Goal: Information Seeking & Learning: Learn about a topic

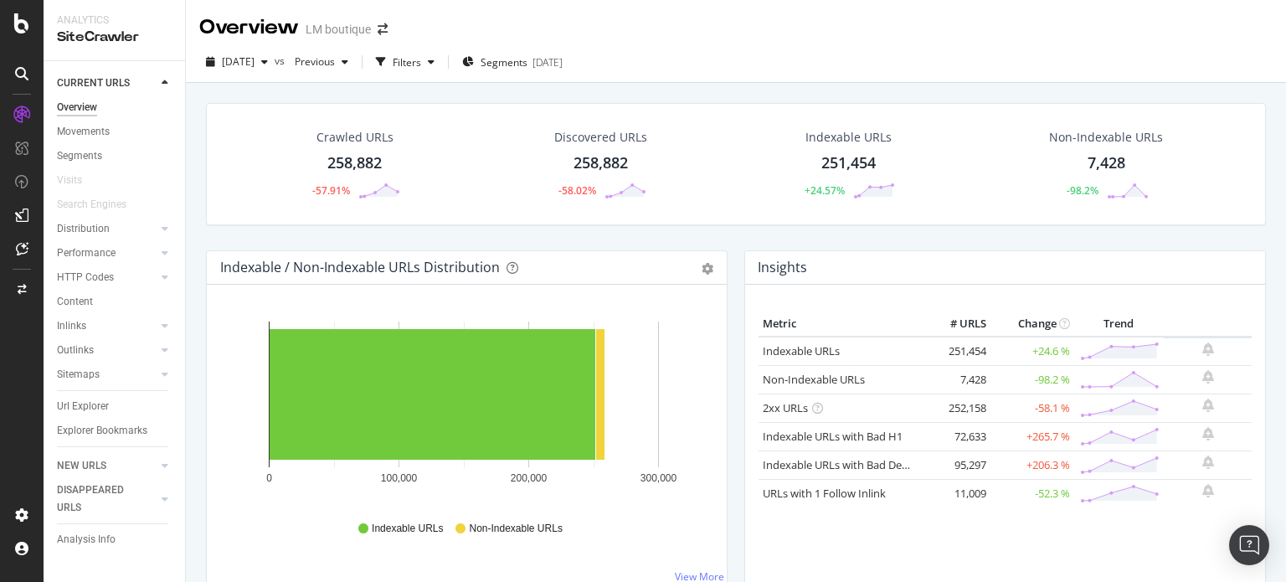
scroll to position [335, 0]
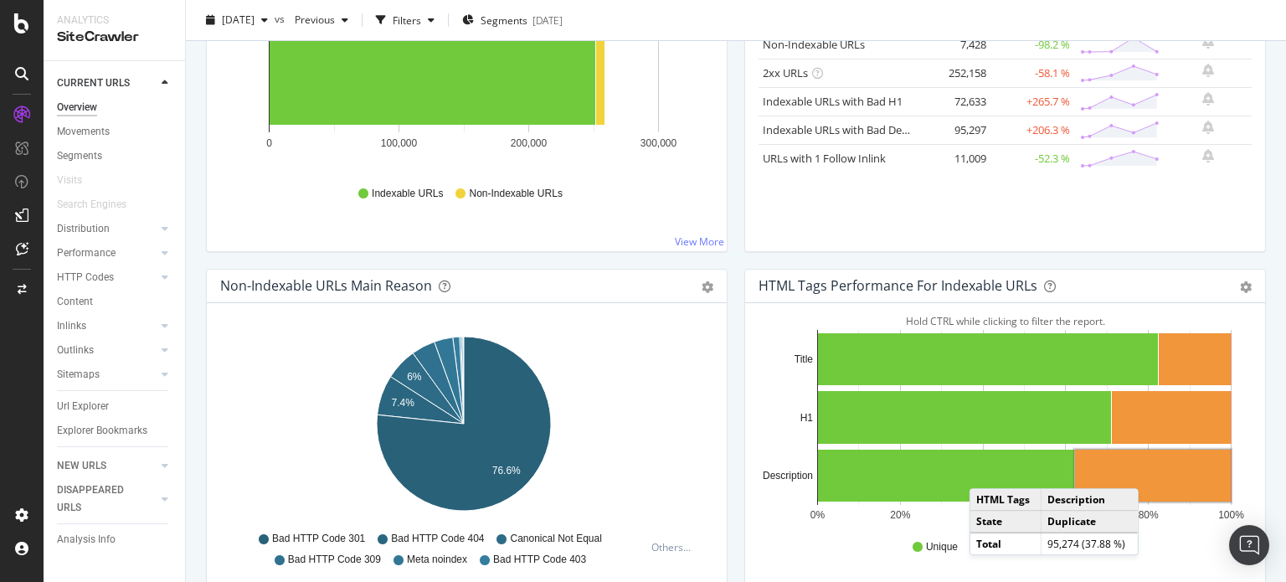
click at [1143, 471] on rect "A chart." at bounding box center [1153, 476] width 156 height 52
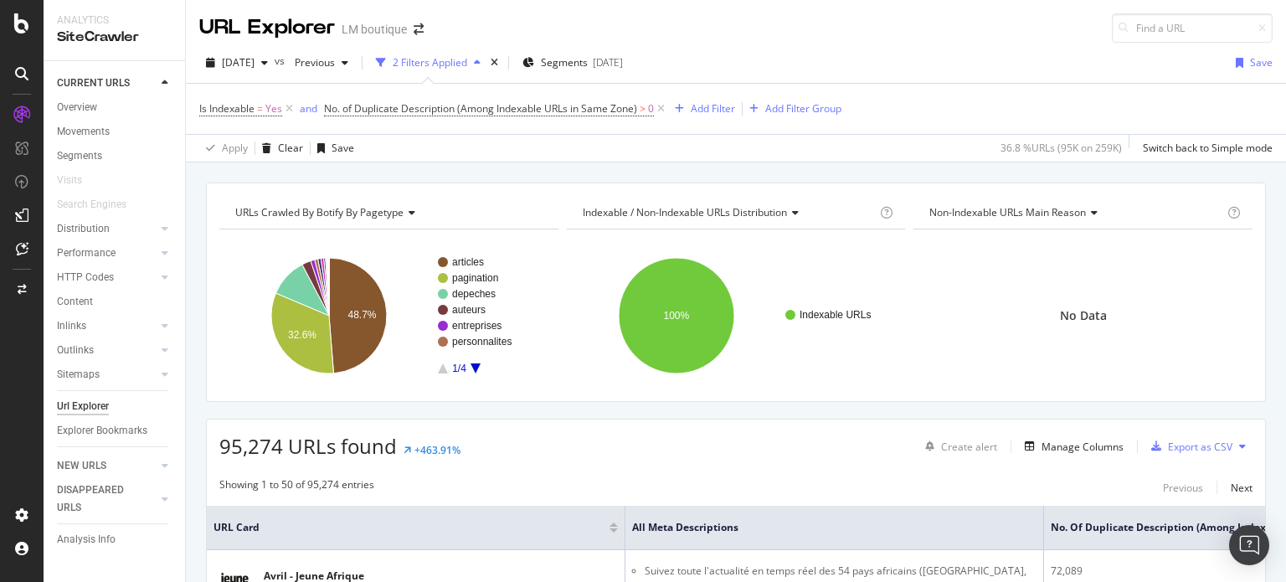
click at [475, 369] on icon "A chart." at bounding box center [476, 368] width 10 height 10
click at [588, 63] on span "Segments" at bounding box center [564, 62] width 47 height 14
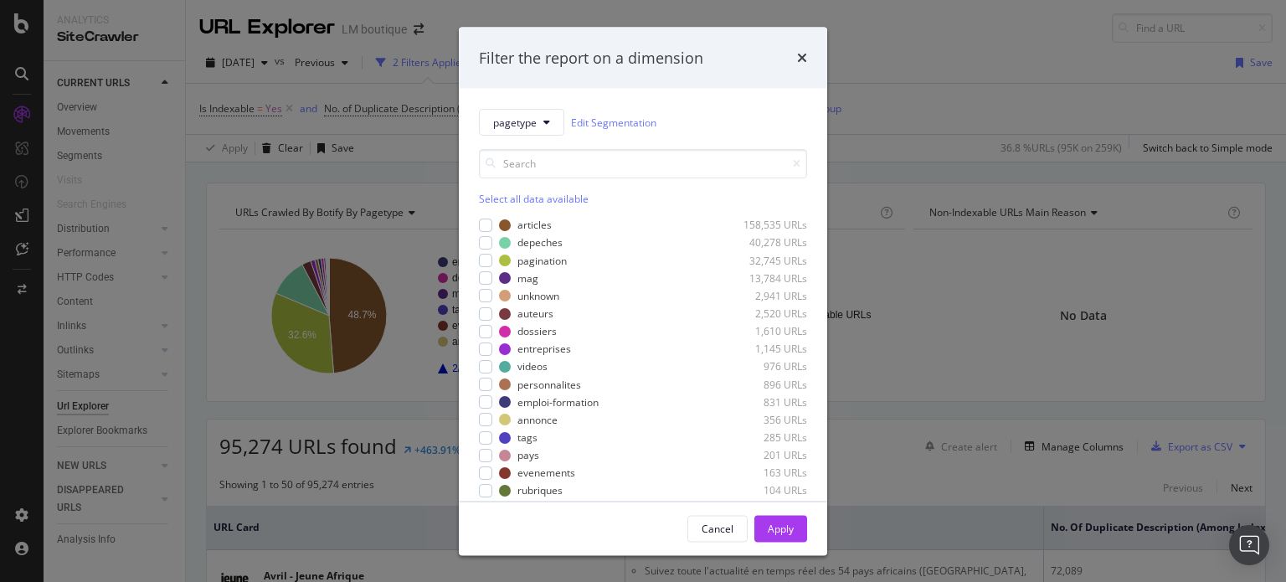
click at [505, 202] on div "Select all data available" at bounding box center [643, 199] width 328 height 14
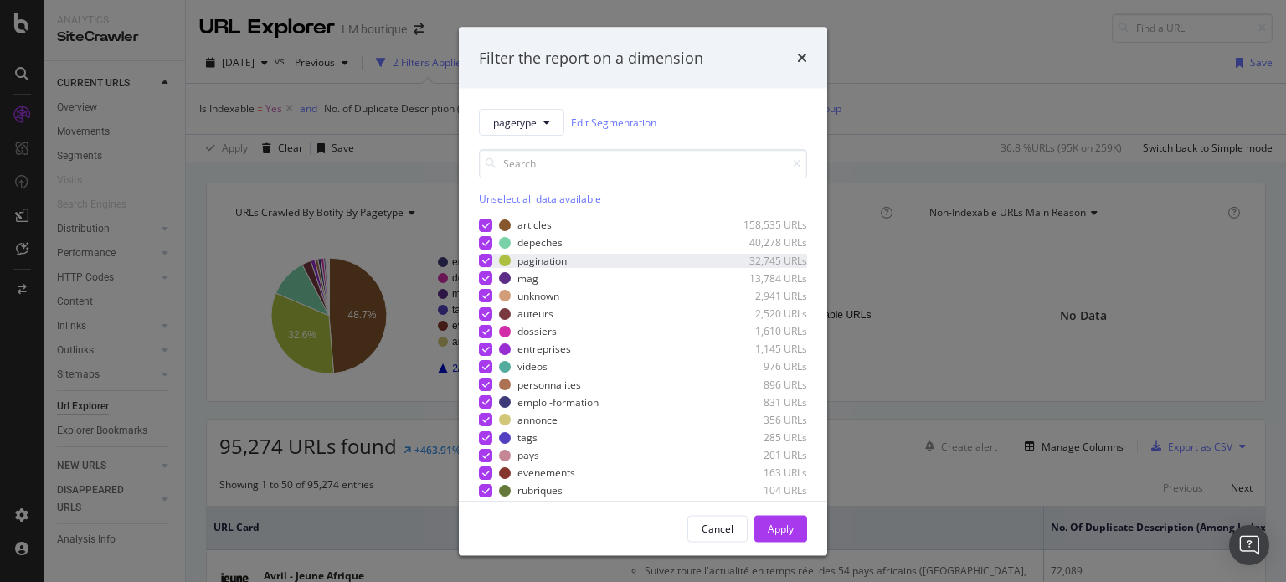
click at [489, 259] on icon "modal" at bounding box center [486, 260] width 8 height 8
click at [792, 528] on div "Apply" at bounding box center [781, 528] width 26 height 14
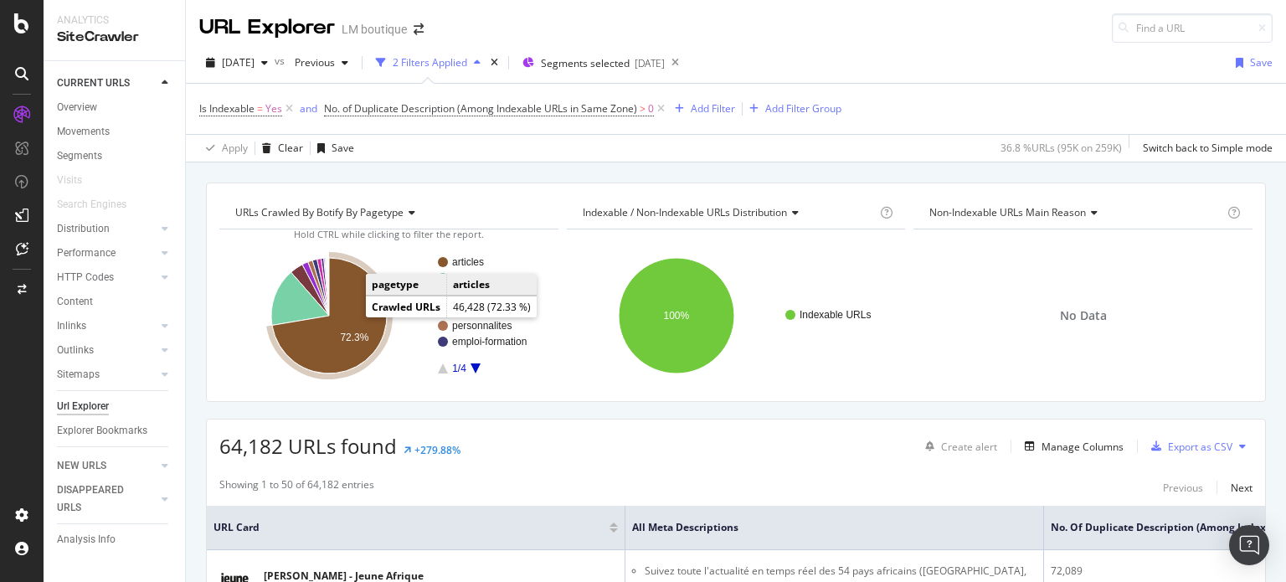
click at [351, 334] on text "72.3%" at bounding box center [354, 338] width 28 height 12
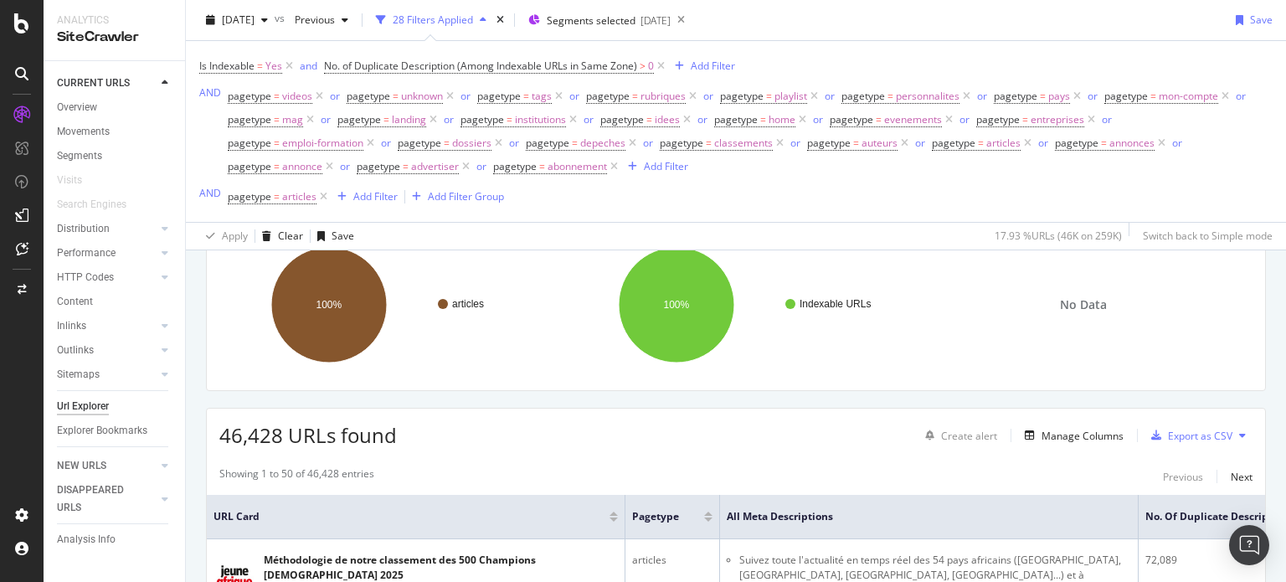
scroll to position [251, 0]
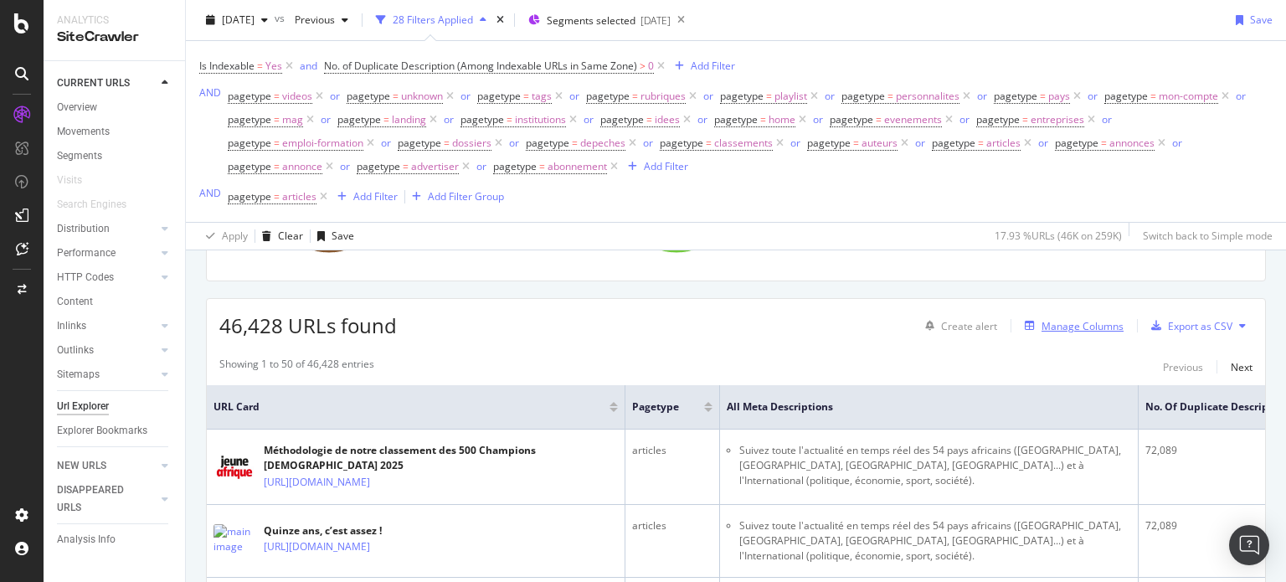
click at [1059, 326] on div "Manage Columns" at bounding box center [1083, 326] width 82 height 14
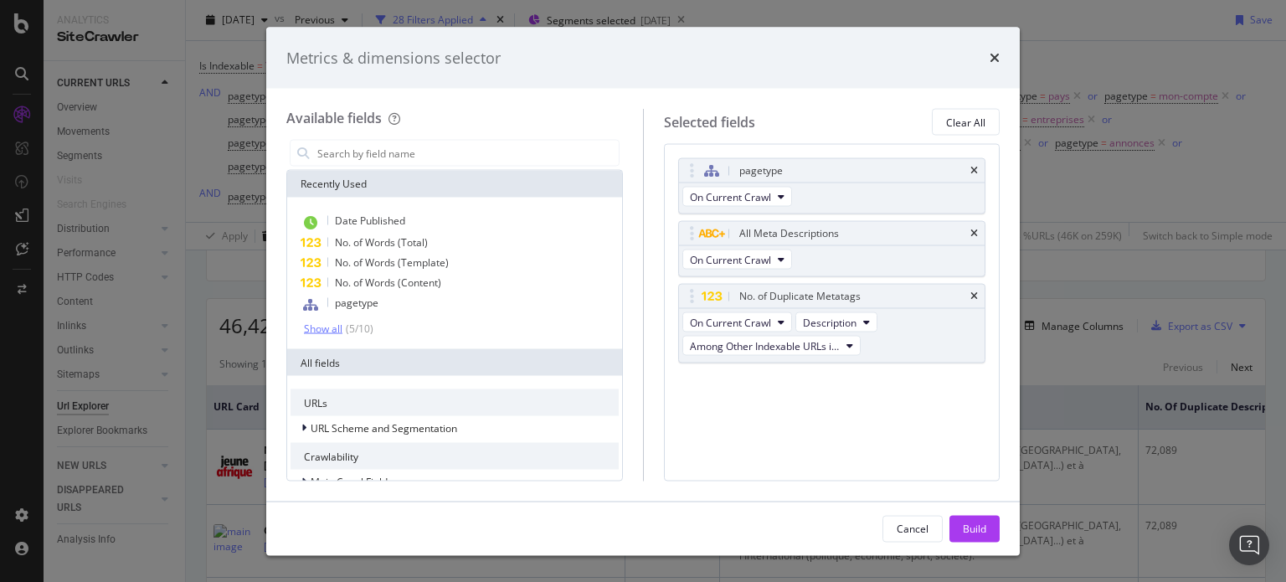
click at [330, 329] on div "Show all" at bounding box center [323, 328] width 39 height 12
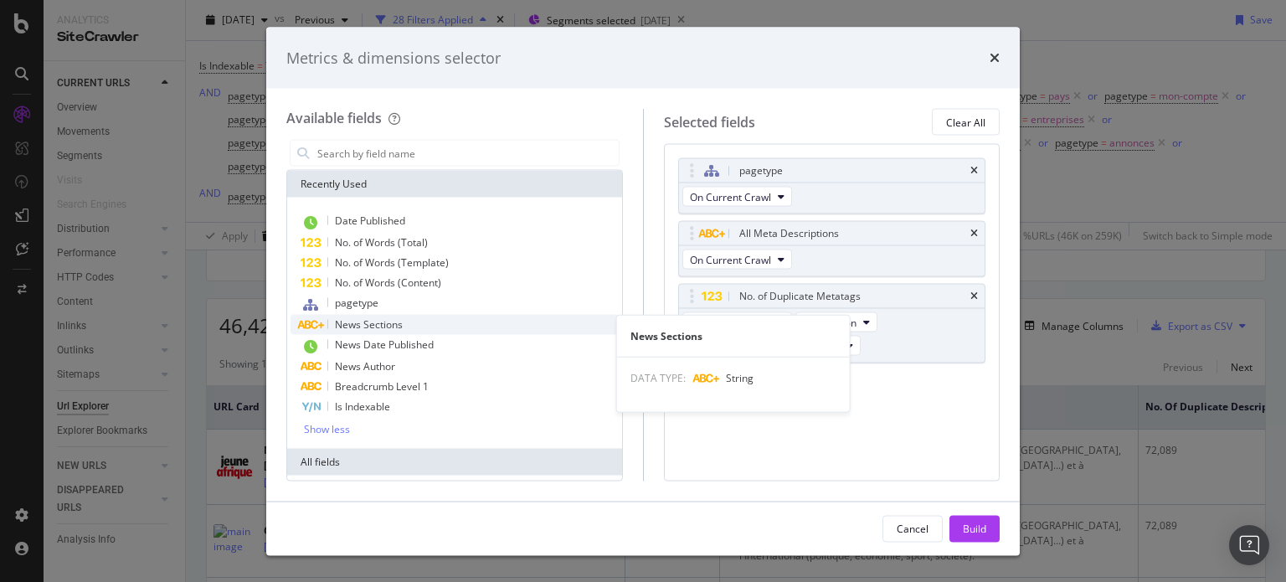
click at [369, 326] on span "News Sections" at bounding box center [369, 324] width 68 height 14
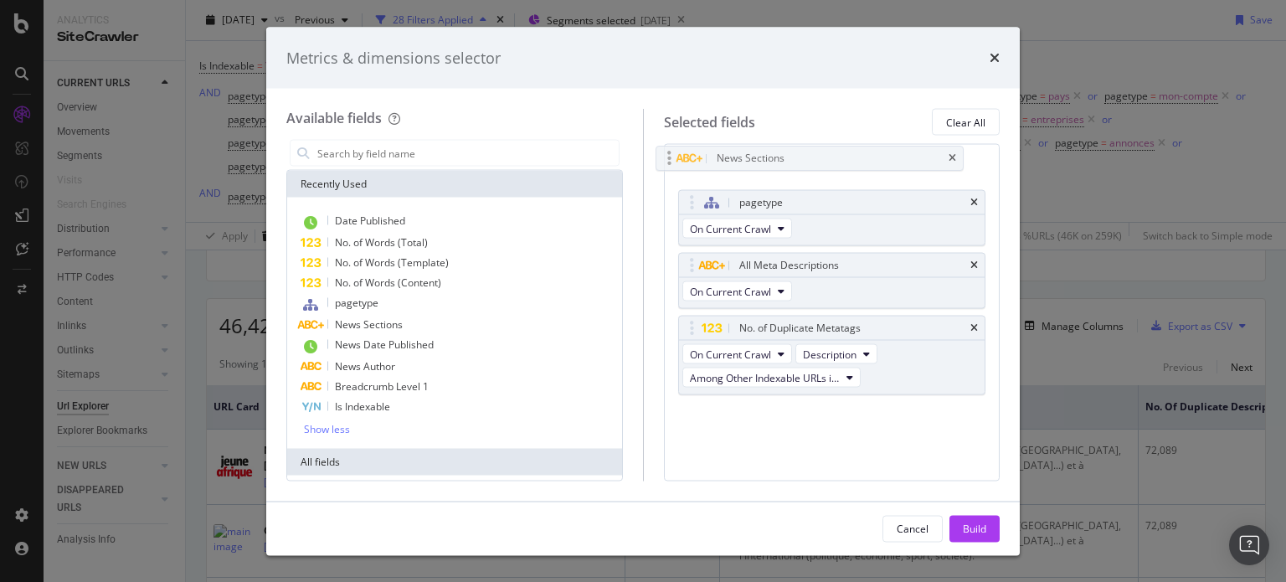
drag, startPoint x: 688, startPoint y: 383, endPoint x: 667, endPoint y: 160, distance: 223.8
click at [667, 160] on body "Analytics SiteCrawler CURRENT URLS Overview Movements Segments Visits Search En…" at bounding box center [643, 291] width 1286 height 582
click at [977, 528] on div "Build" at bounding box center [974, 528] width 23 height 14
